Goal: Task Accomplishment & Management: Complete application form

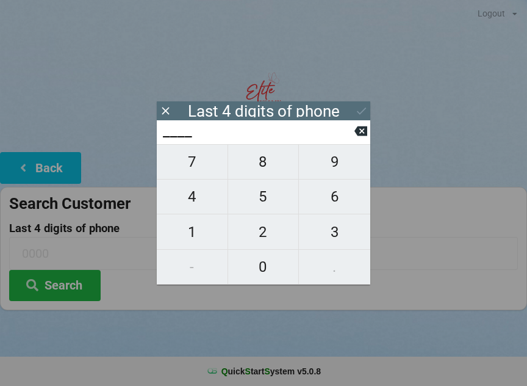
click at [335, 161] on span "9" at bounding box center [334, 162] width 71 height 26
type input "9___"
click at [269, 195] on span "5" at bounding box center [263, 197] width 71 height 26
type input "95__"
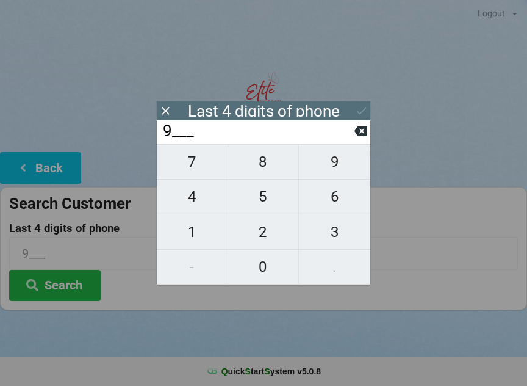
type input "95__"
click at [327, 233] on span "3" at bounding box center [334, 232] width 71 height 26
type input "953_"
click at [197, 231] on span "1" at bounding box center [192, 232] width 71 height 26
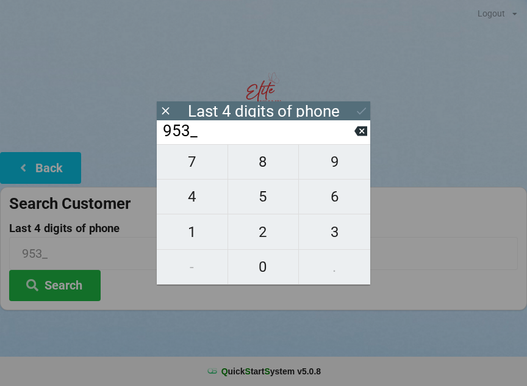
type input "9531"
click at [361, 110] on icon at bounding box center [361, 110] width 13 height 13
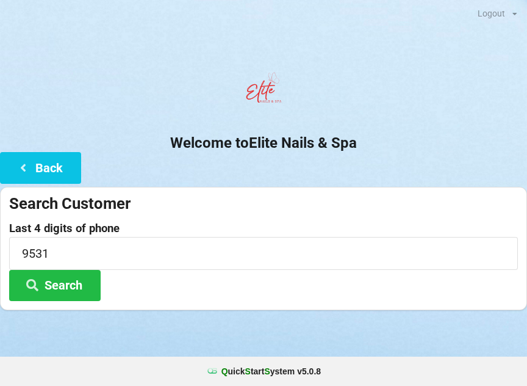
click at [88, 287] on button "Search" at bounding box center [55, 285] width 92 height 31
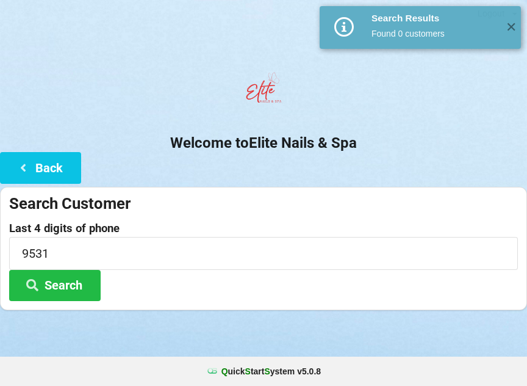
click at [62, 175] on button "Back" at bounding box center [40, 167] width 81 height 31
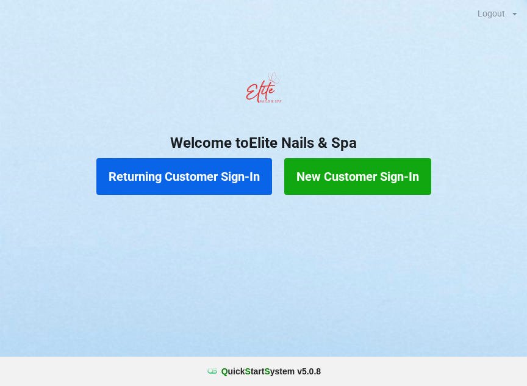
click at [240, 184] on button "Returning Customer Sign-In" at bounding box center [184, 176] width 176 height 37
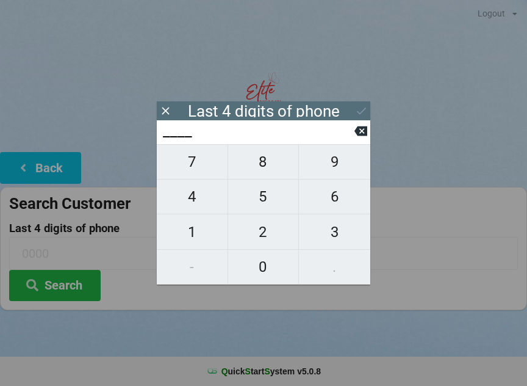
click at [270, 231] on span "2" at bounding box center [263, 232] width 71 height 26
type input "2___"
click at [269, 172] on span "8" at bounding box center [263, 162] width 71 height 26
type input "28__"
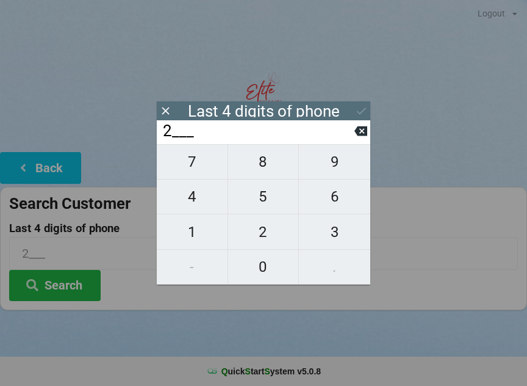
type input "28__"
click at [332, 233] on span "3" at bounding box center [334, 232] width 71 height 26
type input "283_"
click at [197, 241] on span "1" at bounding box center [192, 232] width 71 height 26
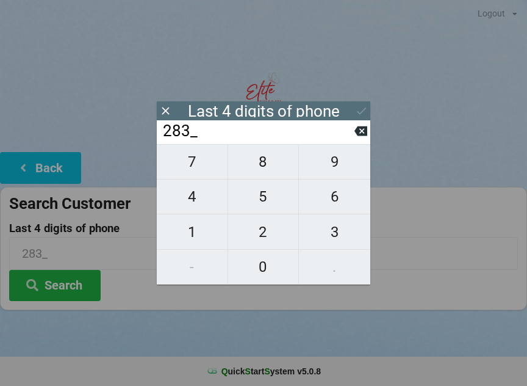
type input "2831"
click at [360, 111] on icon at bounding box center [361, 110] width 13 height 13
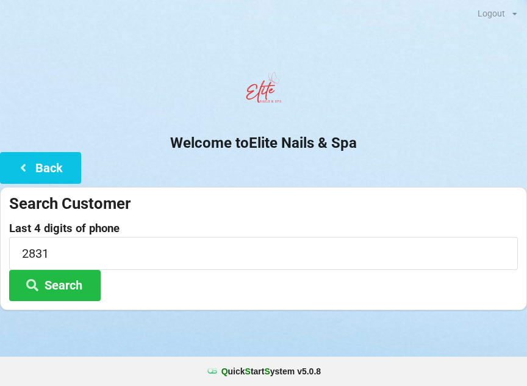
click at [94, 295] on button "Search" at bounding box center [55, 285] width 92 height 31
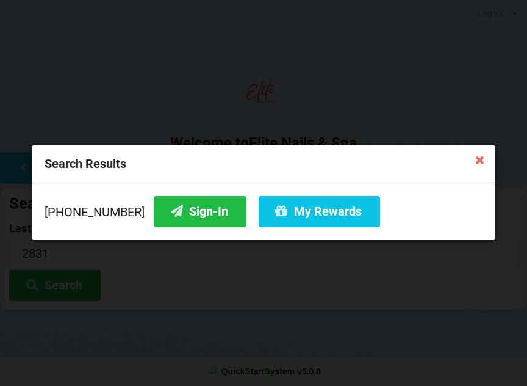
click at [171, 214] on button "Sign-In" at bounding box center [200, 211] width 93 height 31
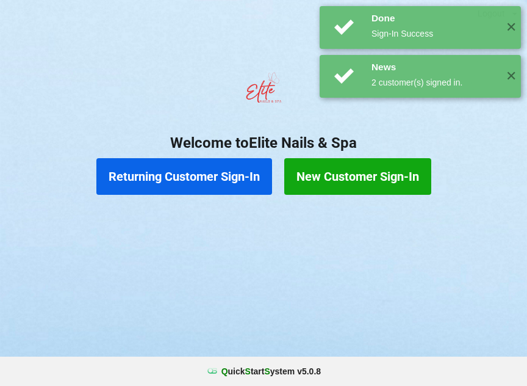
click at [176, 172] on button "Returning Customer Sign-In" at bounding box center [184, 176] width 176 height 37
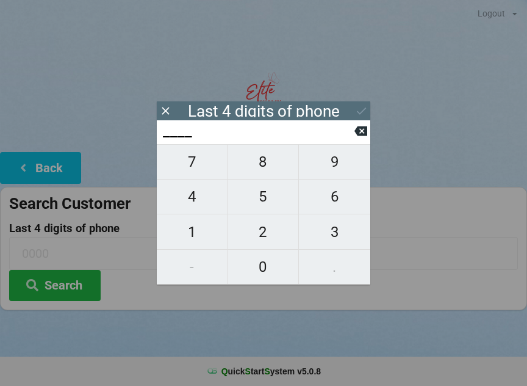
click at [208, 175] on span "7" at bounding box center [192, 162] width 71 height 26
type input "7___"
click at [200, 197] on span "4" at bounding box center [192, 197] width 71 height 26
type input "74__"
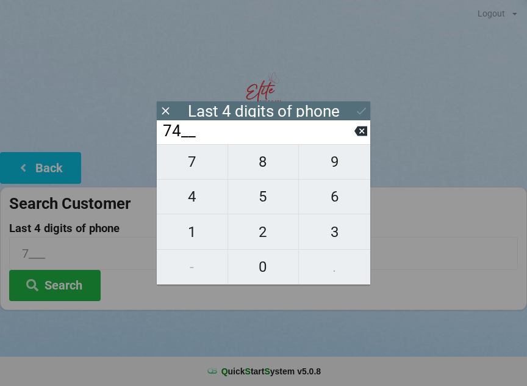
type input "74__"
click at [337, 209] on span "6" at bounding box center [334, 197] width 71 height 26
type input "746_"
click at [335, 237] on span "3" at bounding box center [334, 232] width 71 height 26
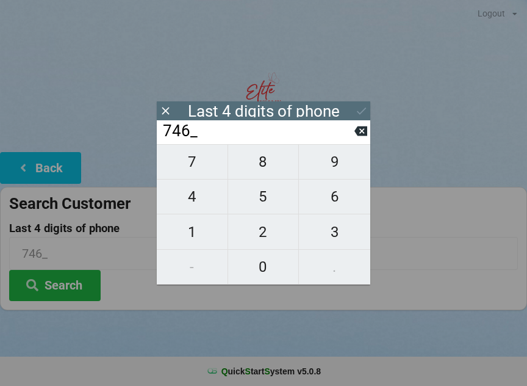
type input "7463"
click at [364, 103] on button at bounding box center [361, 111] width 13 height 16
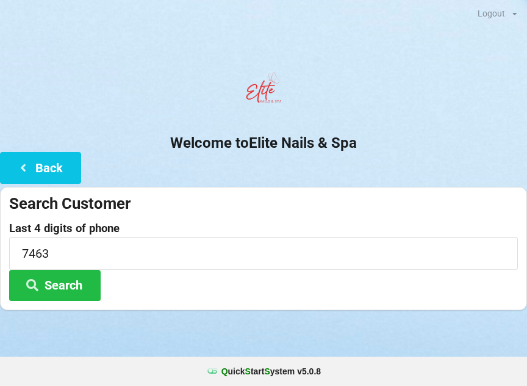
click at [70, 284] on button "Search" at bounding box center [55, 285] width 92 height 31
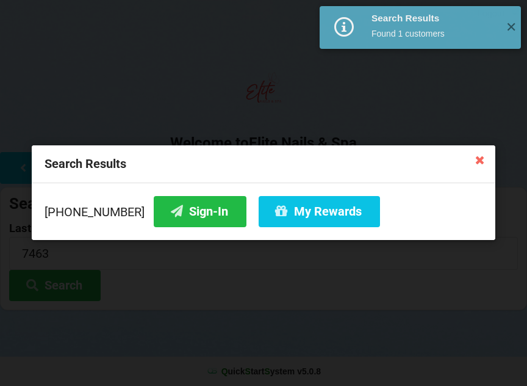
click at [200, 206] on button "Sign-In" at bounding box center [200, 211] width 93 height 31
